Goal: Information Seeking & Learning: Learn about a topic

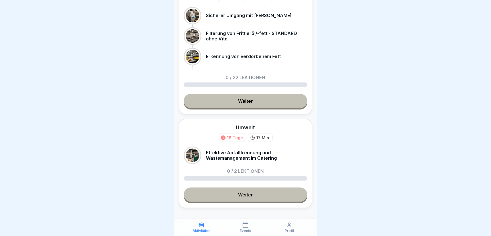
scroll to position [418, 0]
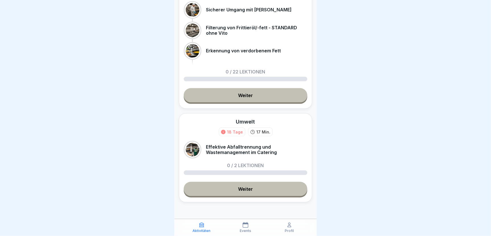
click at [243, 191] on link "Weiter" at bounding box center [246, 189] width 124 height 14
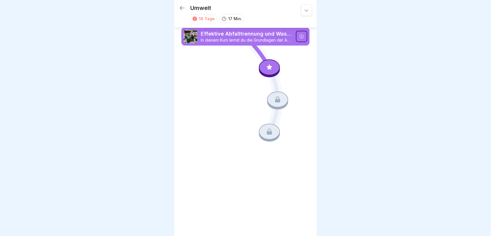
click at [268, 70] on icon at bounding box center [269, 67] width 7 height 7
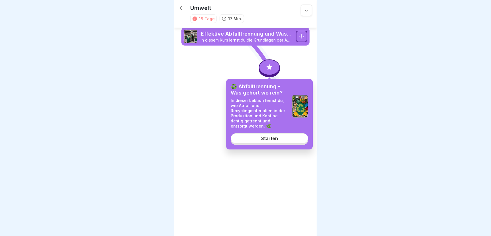
click at [270, 139] on div "Starten" at bounding box center [269, 138] width 17 height 5
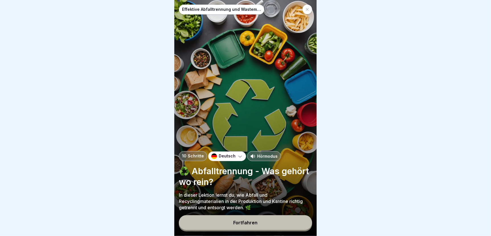
click at [371, 164] on div at bounding box center [245, 118] width 491 height 236
click at [228, 224] on button "Fortfahren" at bounding box center [245, 222] width 133 height 15
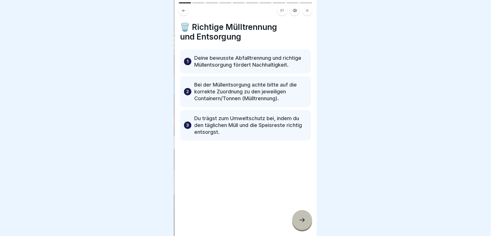
click at [300, 224] on icon at bounding box center [302, 220] width 7 height 7
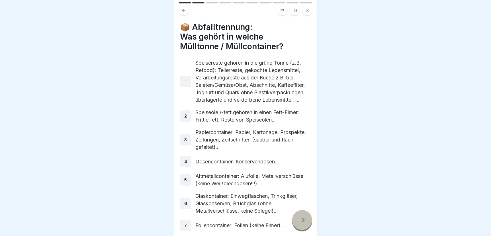
click at [298, 225] on div at bounding box center [302, 220] width 20 height 20
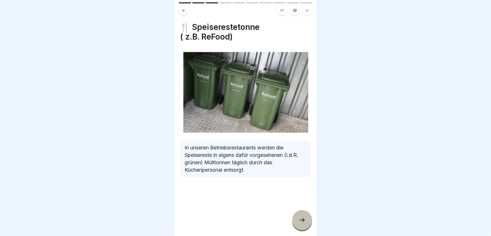
click at [302, 224] on icon at bounding box center [302, 220] width 7 height 7
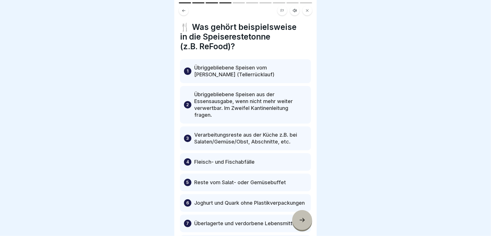
click at [200, 70] on p "Übriggebliebene Speisen vom [PERSON_NAME] (Tellerrücklauf)" at bounding box center [250, 71] width 113 height 14
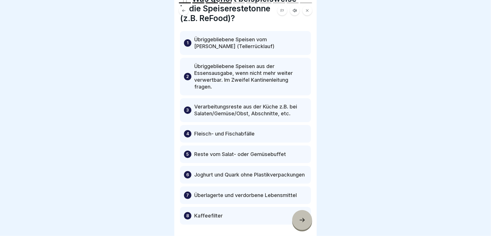
scroll to position [57, 0]
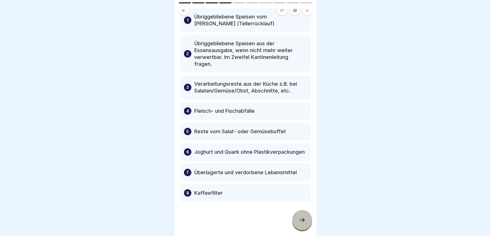
click at [232, 108] on p "Fleisch- und Fischabfälle" at bounding box center [224, 111] width 60 height 7
click at [303, 224] on icon at bounding box center [302, 220] width 7 height 7
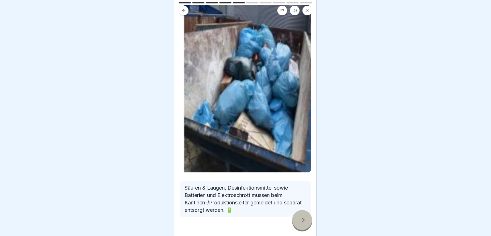
scroll to position [44, 0]
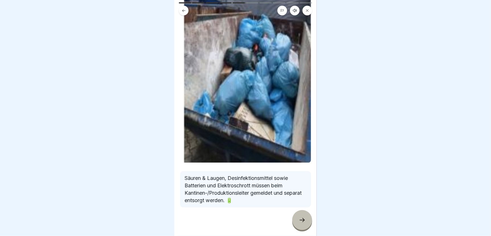
click at [301, 224] on icon at bounding box center [302, 220] width 7 height 7
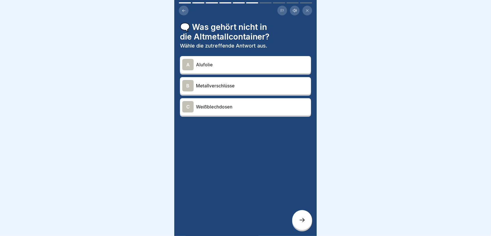
click at [183, 11] on icon at bounding box center [183, 10] width 3 height 3
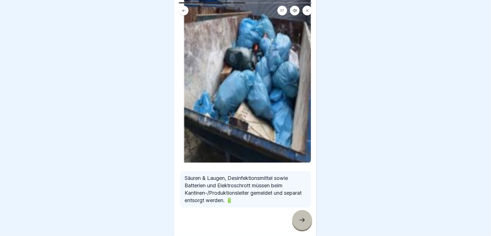
click at [183, 11] on icon at bounding box center [183, 10] width 3 height 3
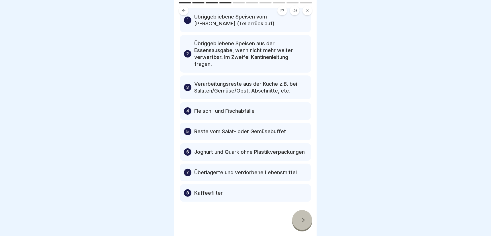
click at [183, 11] on icon at bounding box center [183, 10] width 3 height 3
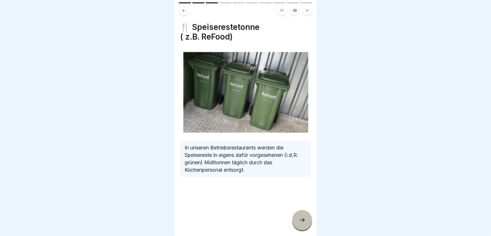
click at [183, 11] on icon at bounding box center [183, 10] width 3 height 3
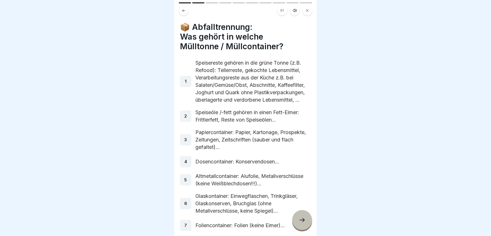
click at [307, 228] on div at bounding box center [302, 220] width 20 height 20
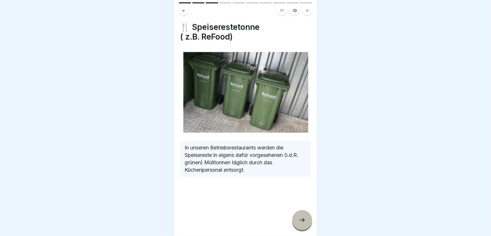
click at [307, 228] on div at bounding box center [302, 220] width 20 height 20
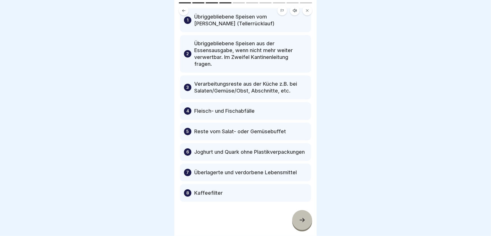
click at [307, 228] on div at bounding box center [302, 220] width 20 height 20
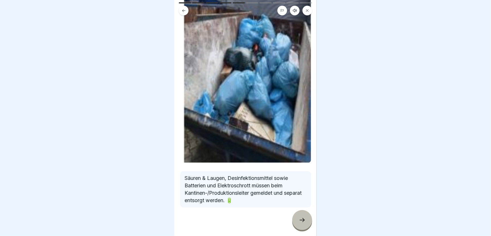
click at [307, 228] on div at bounding box center [302, 220] width 20 height 20
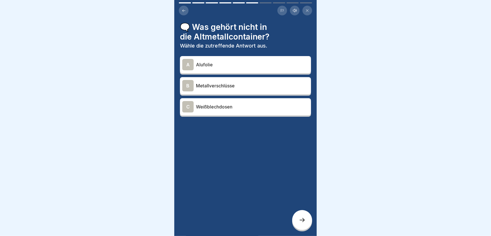
click at [215, 108] on p "Weißblechdosen" at bounding box center [252, 106] width 113 height 7
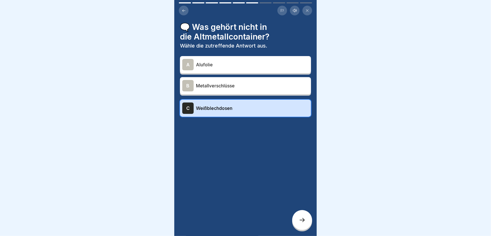
click at [304, 219] on div at bounding box center [302, 220] width 20 height 20
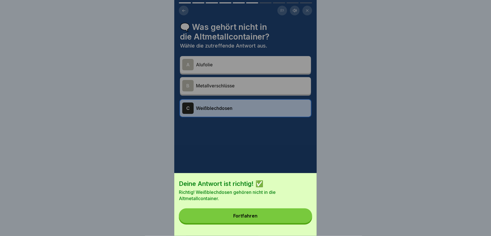
click at [250, 219] on div "Fortfahren" at bounding box center [246, 215] width 24 height 5
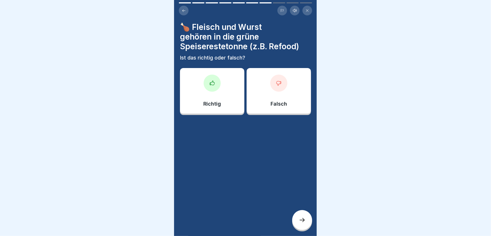
click at [208, 87] on div at bounding box center [212, 83] width 17 height 17
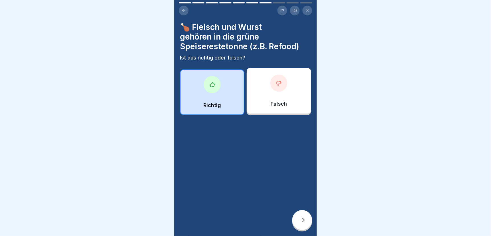
click at [303, 223] on icon at bounding box center [302, 220] width 7 height 7
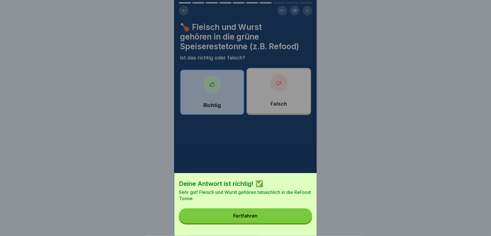
click at [293, 220] on button "Fortfahren" at bounding box center [245, 216] width 133 height 15
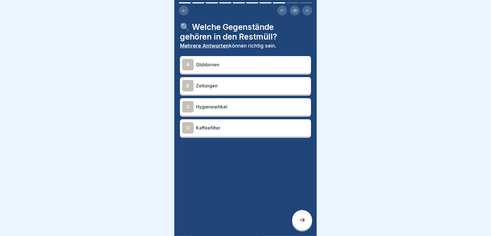
click at [212, 127] on p "Kaffeefilter" at bounding box center [252, 128] width 113 height 7
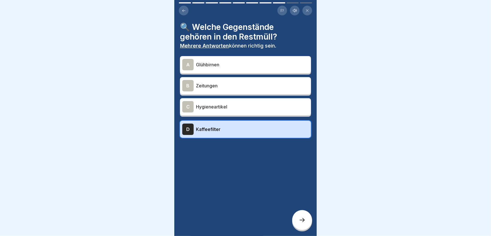
click at [302, 224] on icon at bounding box center [302, 220] width 7 height 7
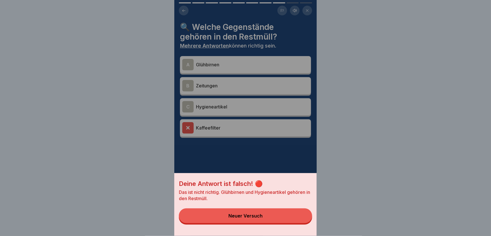
click at [271, 221] on button "Neuer Versuch" at bounding box center [245, 216] width 133 height 15
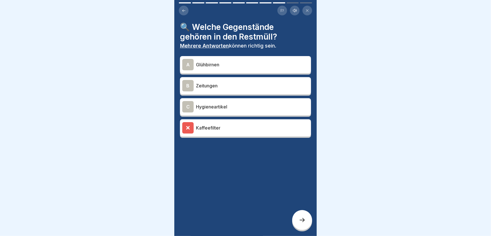
click at [207, 64] on p "Glühbirnen" at bounding box center [252, 64] width 113 height 7
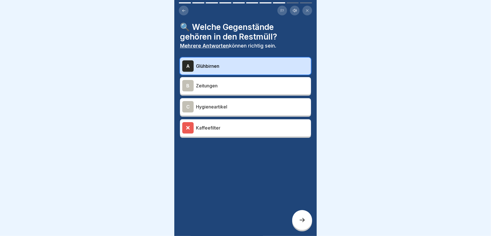
click at [215, 106] on p "Hygieneartikel" at bounding box center [252, 106] width 113 height 7
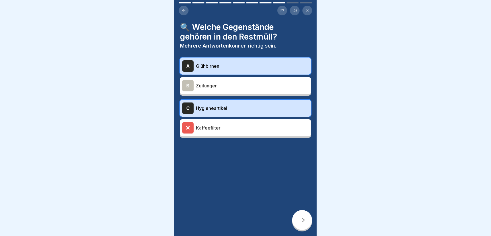
click at [303, 224] on icon at bounding box center [302, 220] width 7 height 7
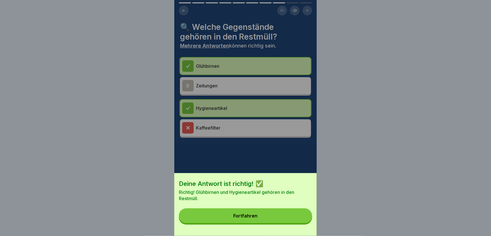
click at [272, 221] on button "Fortfahren" at bounding box center [245, 216] width 133 height 15
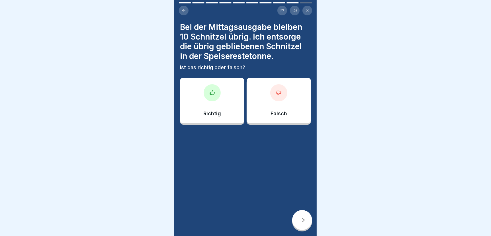
click at [213, 106] on div "Richtig" at bounding box center [212, 101] width 64 height 46
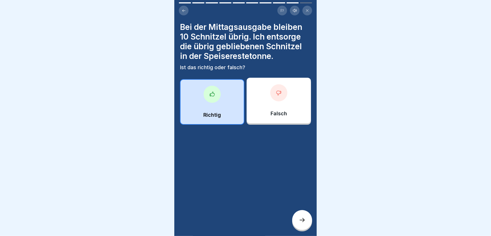
click at [306, 223] on div at bounding box center [302, 220] width 20 height 20
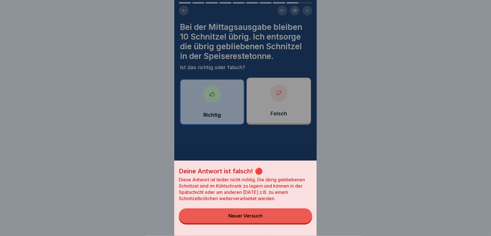
click at [286, 220] on button "Neuer Versuch" at bounding box center [245, 216] width 133 height 15
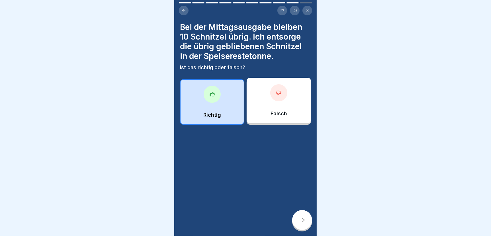
click at [263, 111] on div "Falsch" at bounding box center [279, 101] width 64 height 46
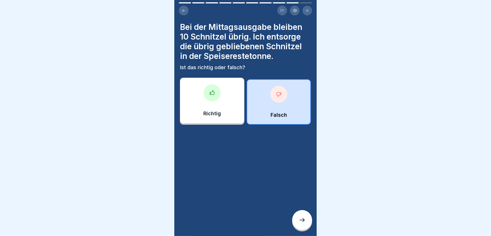
click at [300, 220] on div at bounding box center [302, 220] width 20 height 20
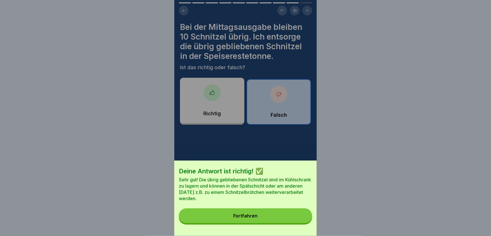
click at [274, 220] on button "Fortfahren" at bounding box center [245, 216] width 133 height 15
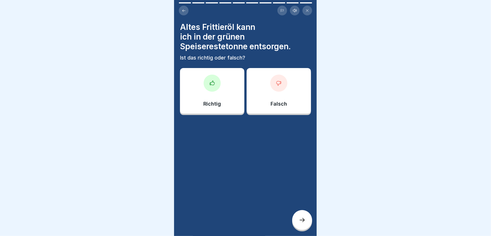
click at [275, 87] on div at bounding box center [278, 83] width 17 height 17
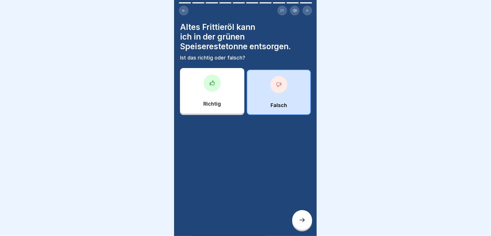
click at [300, 224] on icon at bounding box center [302, 220] width 7 height 7
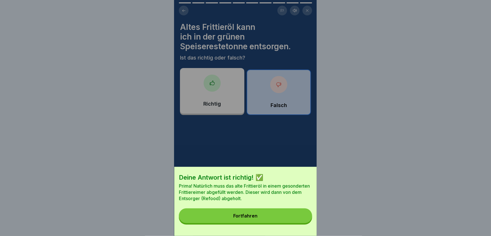
click at [291, 220] on button "Fortfahren" at bounding box center [245, 216] width 133 height 15
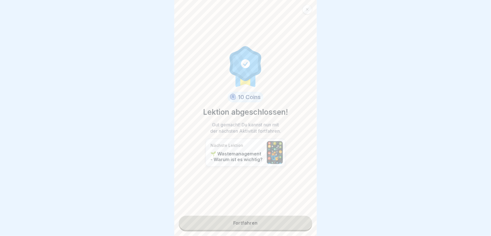
click at [251, 223] on link "Fortfahren" at bounding box center [245, 223] width 133 height 14
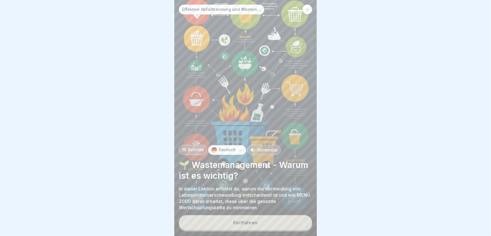
click at [253, 225] on div "Fortfahren" at bounding box center [246, 222] width 24 height 5
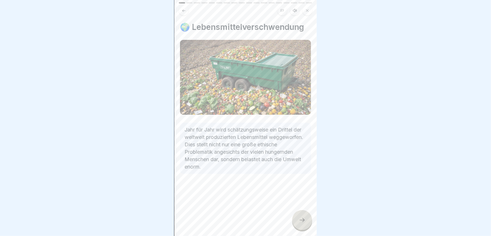
click at [303, 224] on icon at bounding box center [302, 220] width 7 height 7
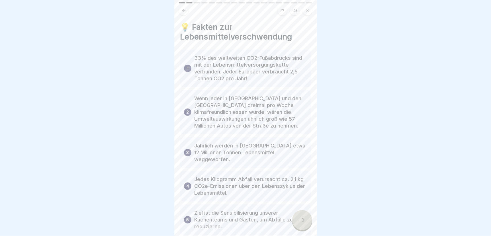
click at [303, 224] on icon at bounding box center [302, 220] width 7 height 7
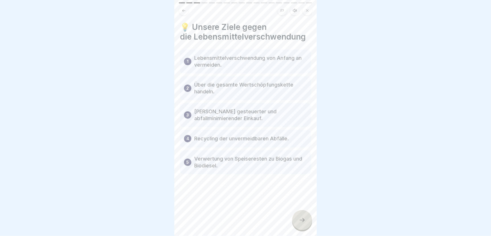
click at [303, 224] on icon at bounding box center [302, 220] width 7 height 7
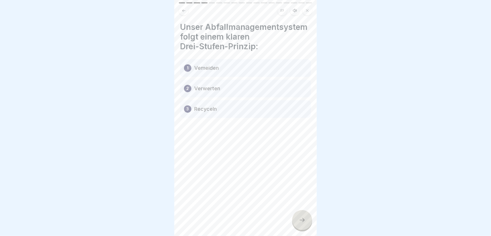
click at [303, 224] on icon at bounding box center [302, 220] width 7 height 7
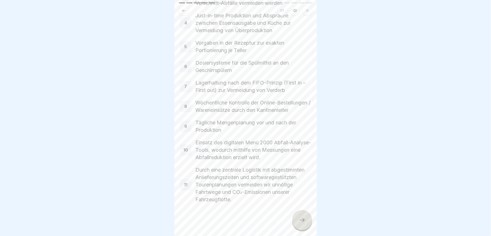
scroll to position [139, 0]
click at [302, 223] on icon at bounding box center [302, 220] width 7 height 7
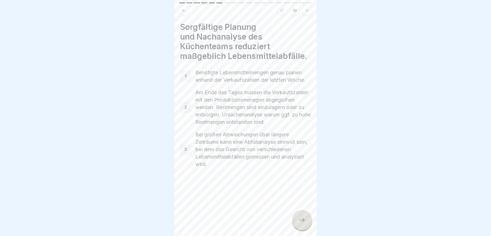
click at [298, 221] on div at bounding box center [302, 220] width 20 height 20
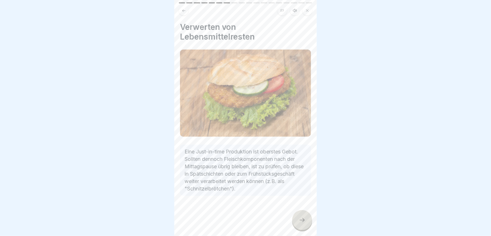
click at [302, 222] on icon at bounding box center [302, 220] width 7 height 7
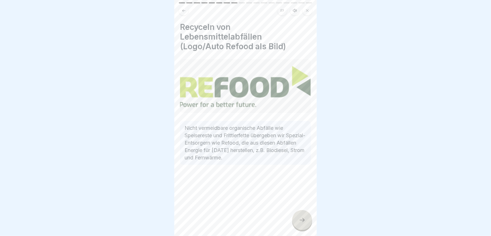
click at [299, 222] on icon at bounding box center [302, 220] width 7 height 7
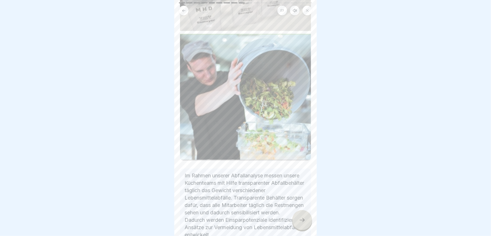
scroll to position [131, 0]
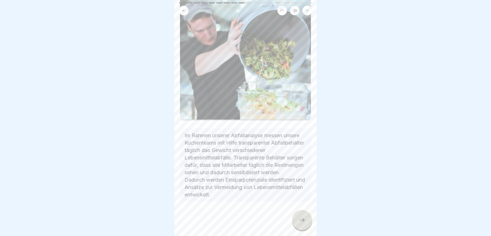
click at [304, 222] on icon at bounding box center [302, 220] width 7 height 7
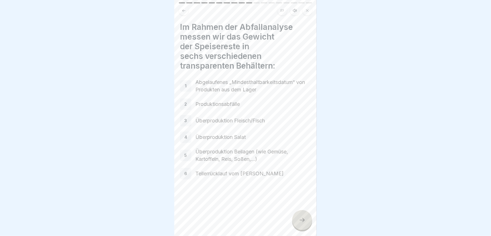
click at [304, 225] on div at bounding box center [302, 220] width 20 height 20
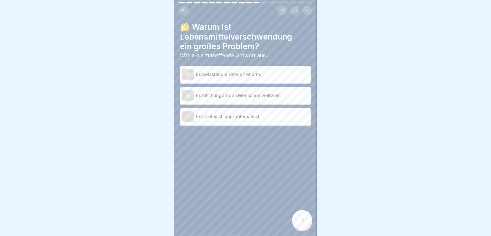
click at [198, 71] on p "Es belastet die Umwelt enorm." at bounding box center [252, 74] width 113 height 7
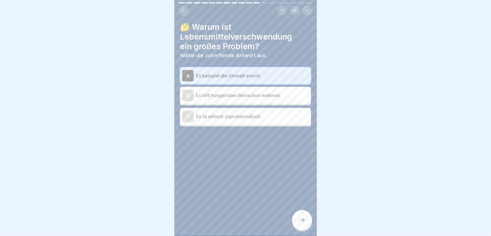
click at [300, 224] on div at bounding box center [302, 220] width 20 height 20
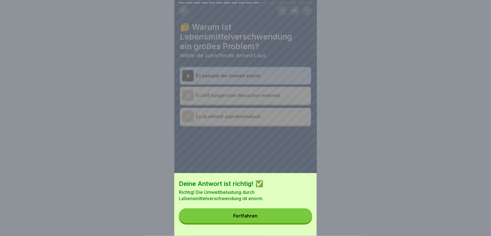
click at [279, 222] on button "Fortfahren" at bounding box center [245, 216] width 133 height 15
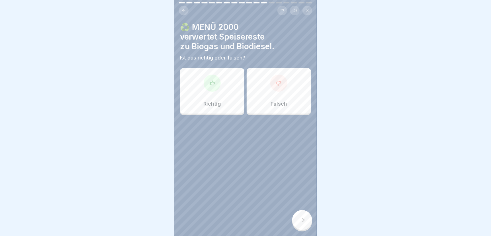
click at [273, 92] on div "Falsch" at bounding box center [279, 91] width 64 height 46
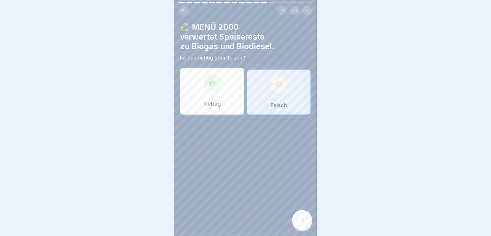
click at [304, 223] on icon at bounding box center [302, 220] width 7 height 7
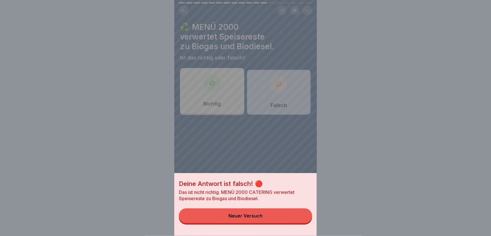
click at [287, 221] on button "Neuer Versuch" at bounding box center [245, 216] width 133 height 15
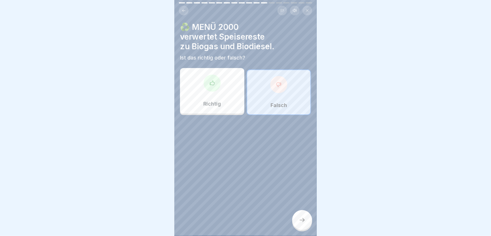
click at [212, 95] on div "Richtig" at bounding box center [212, 91] width 64 height 46
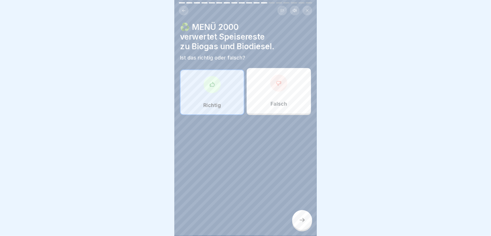
click at [296, 219] on div at bounding box center [302, 220] width 20 height 20
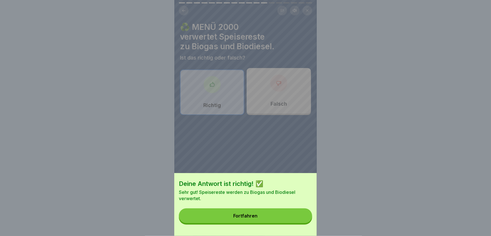
click at [265, 221] on button "Fortfahren" at bounding box center [245, 216] width 133 height 15
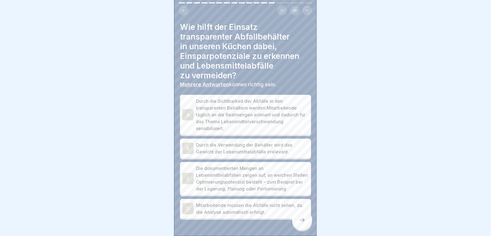
click at [200, 106] on p "Durch die Sichtbarkeit der Abfälle in den transparenten Behältern werden Mitarb…" at bounding box center [252, 115] width 113 height 34
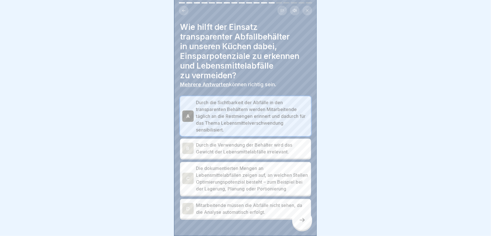
click at [205, 171] on p "Die dokumentierten Mengen an Lebensmittelabfällen zeigen auf, an welchen Stelle…" at bounding box center [252, 178] width 113 height 27
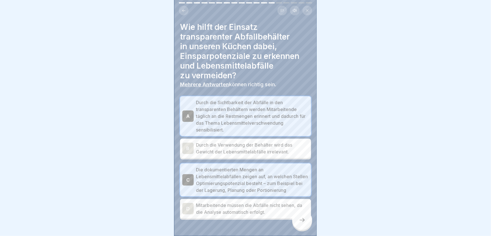
click at [211, 142] on p "Durch die Verwendung der Behälter wird das Gewicht der Lebensmittelabfälle irre…" at bounding box center [252, 149] width 113 height 14
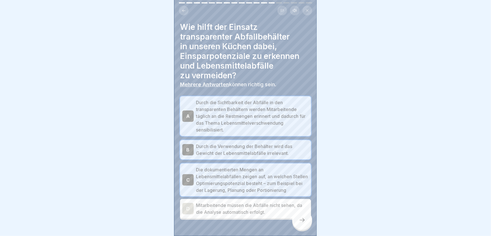
click at [306, 221] on div at bounding box center [302, 220] width 20 height 20
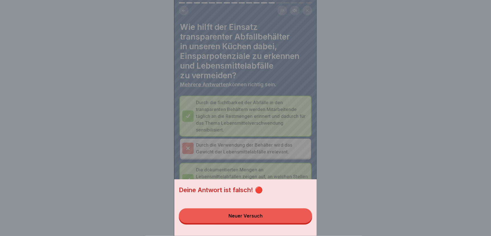
click at [293, 219] on button "Neuer Versuch" at bounding box center [245, 216] width 133 height 15
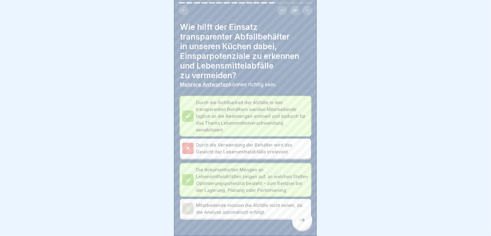
click at [302, 221] on icon at bounding box center [302, 220] width 7 height 7
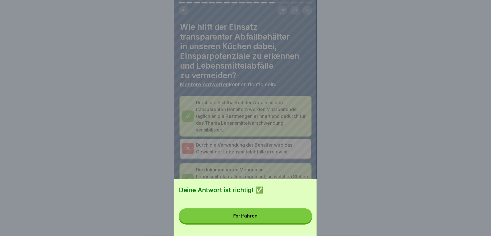
click at [287, 223] on button "Fortfahren" at bounding box center [245, 216] width 133 height 15
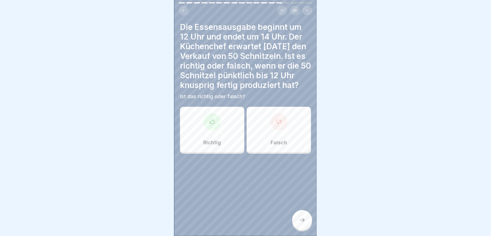
click at [208, 127] on div "Richtig" at bounding box center [212, 130] width 64 height 46
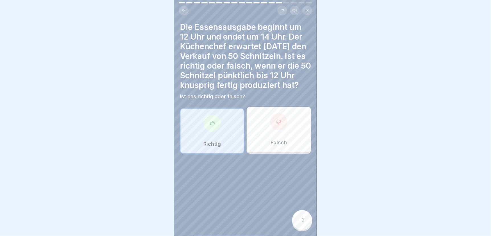
click at [302, 219] on icon at bounding box center [302, 220] width 7 height 7
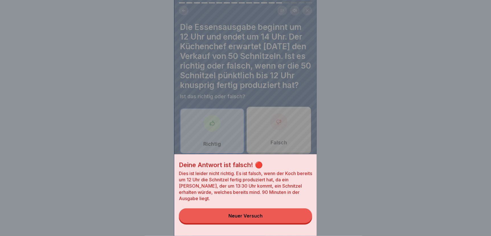
click at [299, 220] on button "Neuer Versuch" at bounding box center [245, 216] width 133 height 15
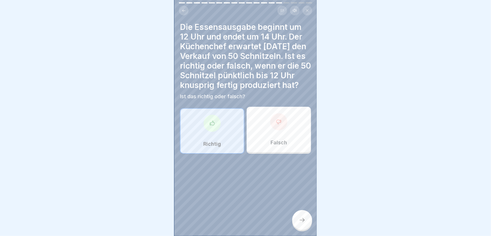
click at [277, 130] on div "Falsch" at bounding box center [279, 130] width 64 height 46
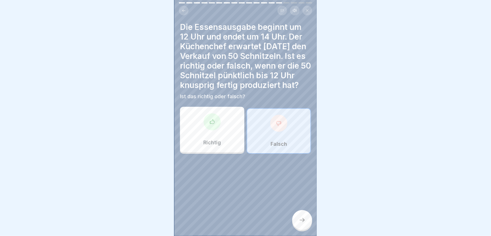
click at [306, 219] on icon at bounding box center [302, 220] width 7 height 7
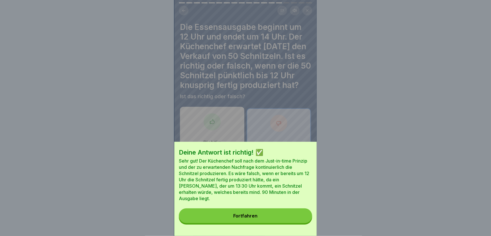
click at [260, 221] on button "Fortfahren" at bounding box center [245, 216] width 133 height 15
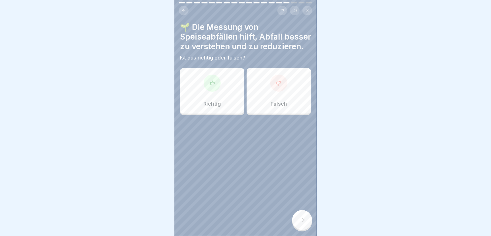
click at [197, 101] on div "Richtig" at bounding box center [212, 91] width 64 height 46
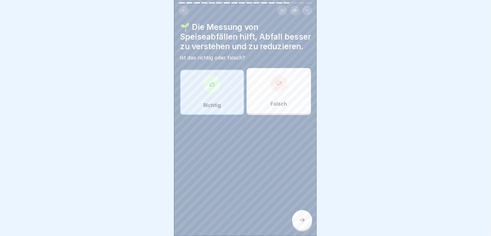
click at [299, 219] on icon at bounding box center [302, 220] width 7 height 7
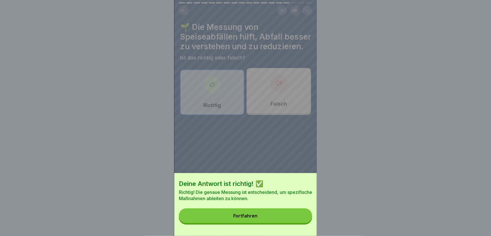
click at [297, 219] on button "Fortfahren" at bounding box center [245, 216] width 133 height 15
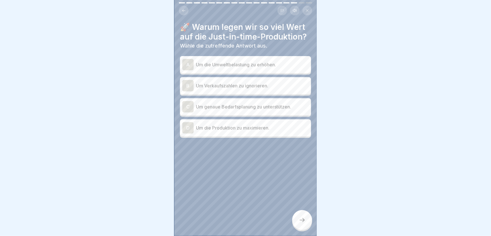
click at [223, 103] on p "Um genaue Bedarfsplanung zu unterstützen." at bounding box center [252, 106] width 113 height 7
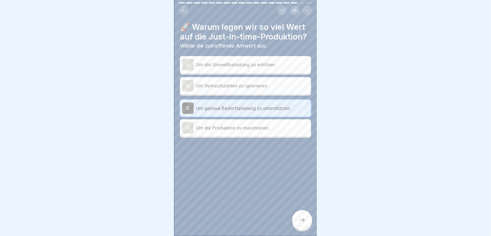
click at [305, 218] on icon at bounding box center [302, 220] width 7 height 7
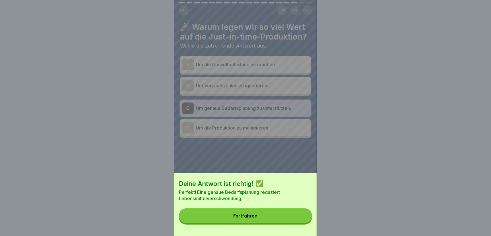
click at [289, 223] on button "Fortfahren" at bounding box center [245, 216] width 133 height 15
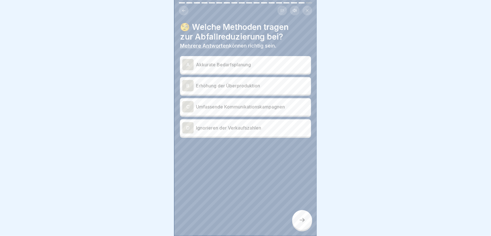
click at [222, 61] on p "Akkurate Bedarfsplanung" at bounding box center [252, 64] width 113 height 7
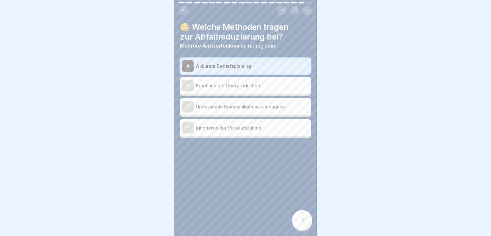
click at [303, 219] on icon at bounding box center [302, 220] width 7 height 7
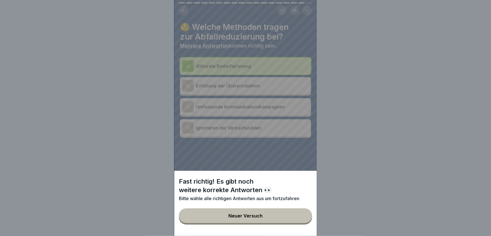
click at [251, 219] on div "Neuer Versuch" at bounding box center [246, 215] width 34 height 5
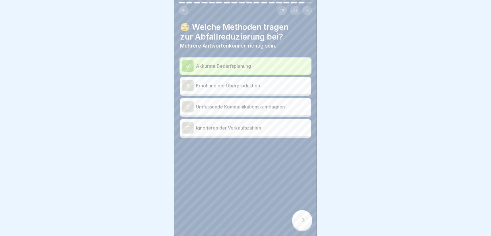
click at [188, 107] on div "C" at bounding box center [187, 106] width 11 height 11
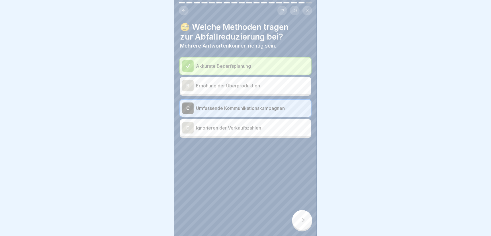
click at [298, 225] on div at bounding box center [302, 220] width 20 height 20
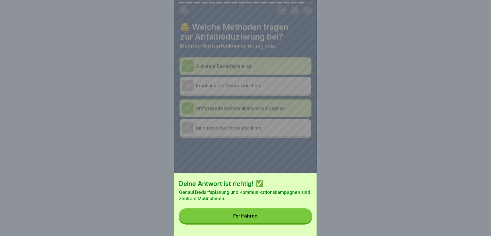
click at [294, 223] on button "Fortfahren" at bounding box center [245, 216] width 133 height 15
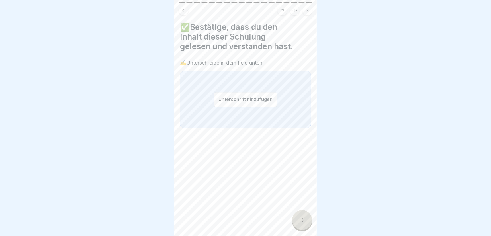
click at [240, 96] on button "Unterschrift hinzufügen" at bounding box center [246, 99] width 64 height 15
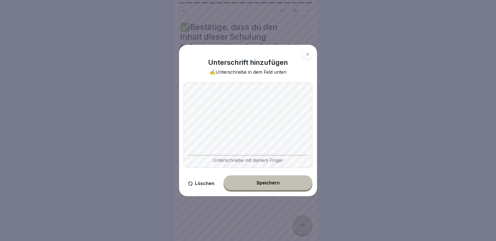
click at [270, 183] on div "Speichern" at bounding box center [268, 182] width 23 height 5
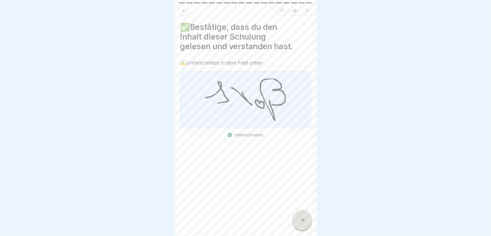
click at [301, 224] on icon at bounding box center [302, 220] width 7 height 7
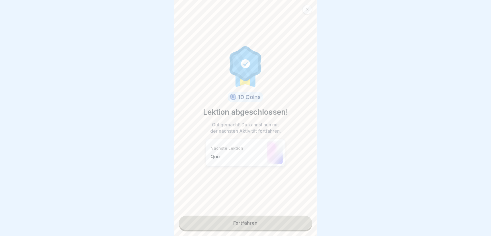
click at [262, 223] on link "Fortfahren" at bounding box center [245, 223] width 133 height 14
